Goal: Check status: Check status

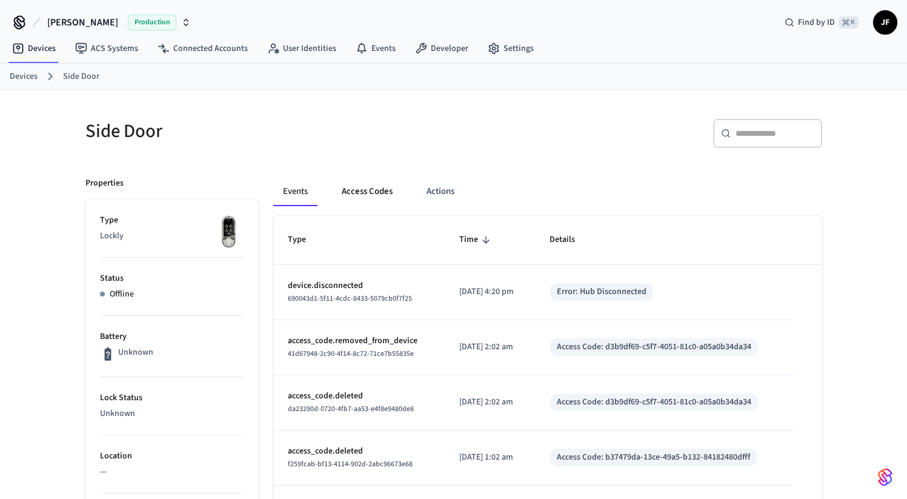
click at [355, 199] on button "Access Codes" at bounding box center [367, 191] width 70 height 29
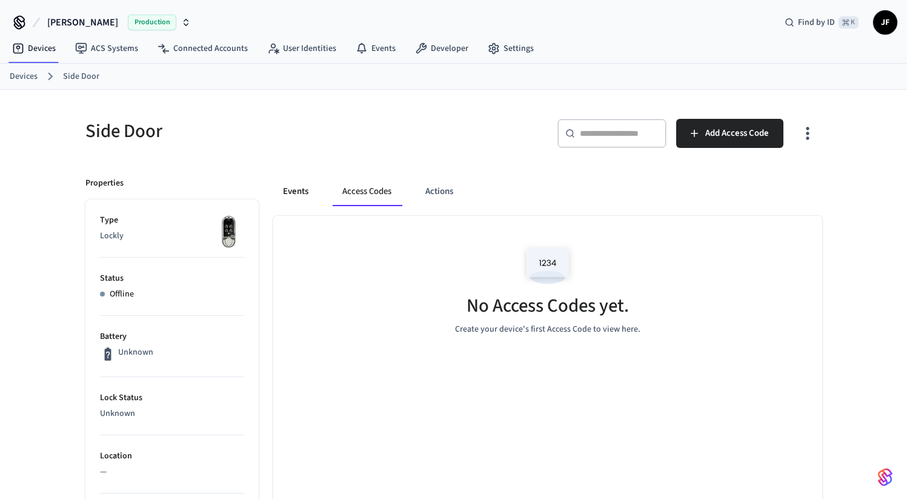
click at [293, 196] on button "Events" at bounding box center [295, 191] width 45 height 29
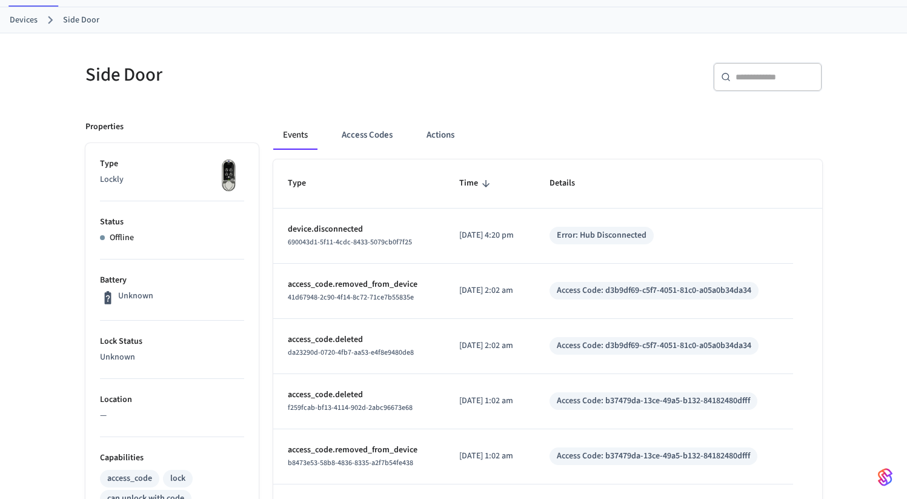
scroll to position [57, 0]
click at [369, 135] on button "Access Codes" at bounding box center [367, 134] width 70 height 29
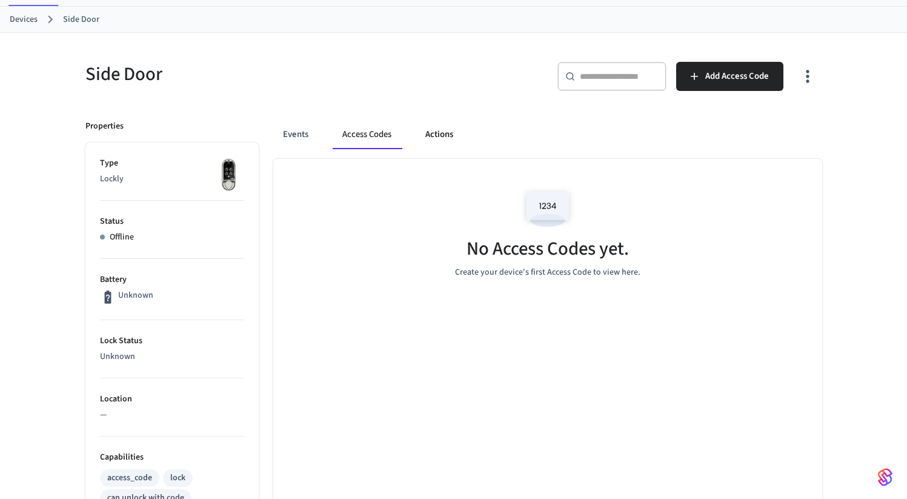
click at [450, 146] on button "Actions" at bounding box center [439, 134] width 47 height 29
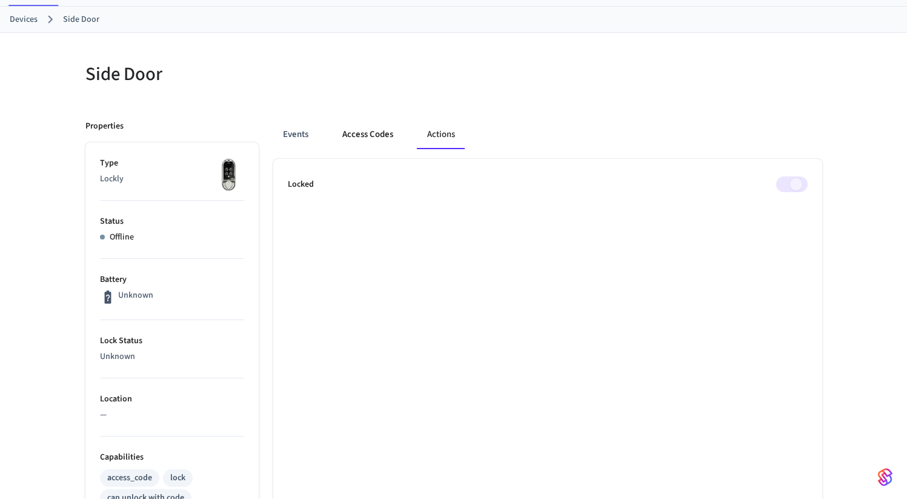
click at [357, 140] on button "Access Codes" at bounding box center [368, 134] width 70 height 29
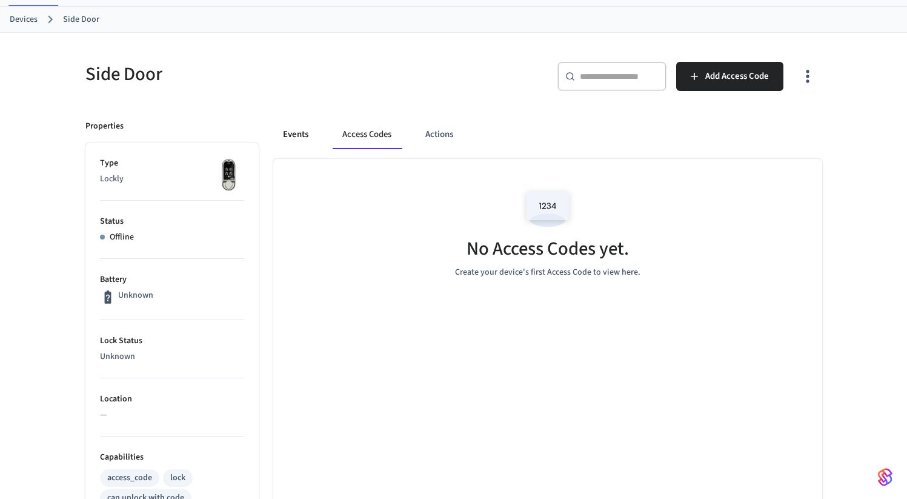
click at [299, 138] on button "Events" at bounding box center [295, 134] width 45 height 29
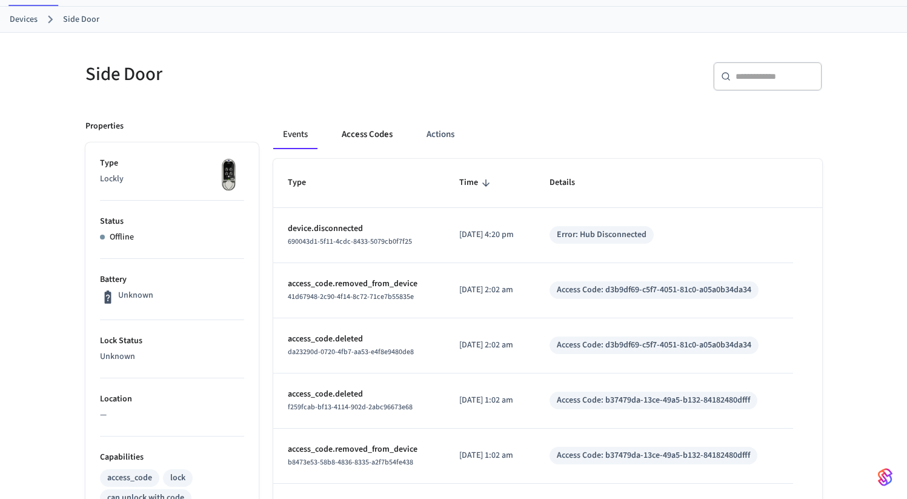
click at [354, 140] on button "Access Codes" at bounding box center [367, 134] width 70 height 29
